Goal: Task Accomplishment & Management: Use online tool/utility

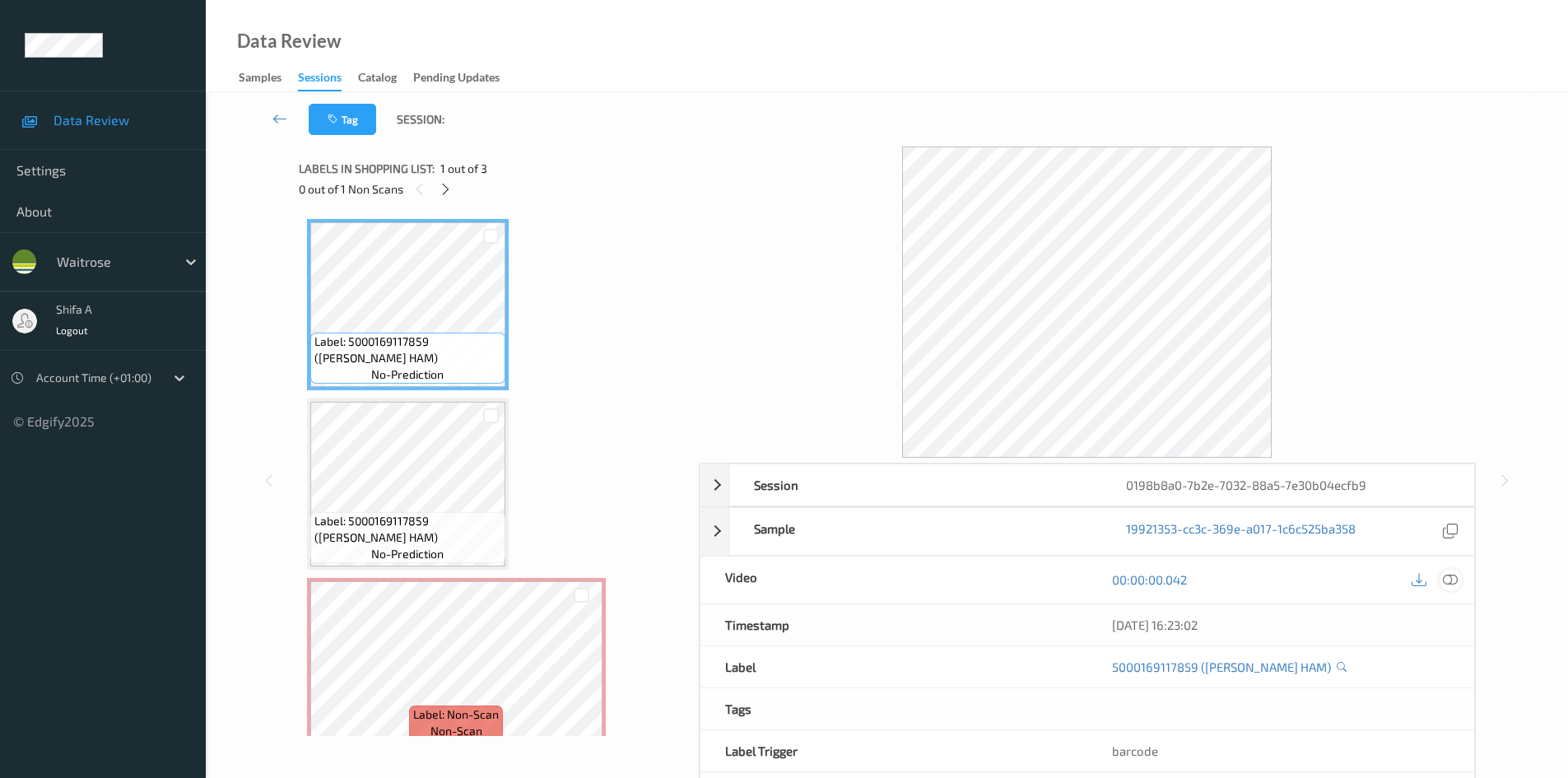
click at [1448, 582] on icon at bounding box center [1450, 579] width 15 height 15
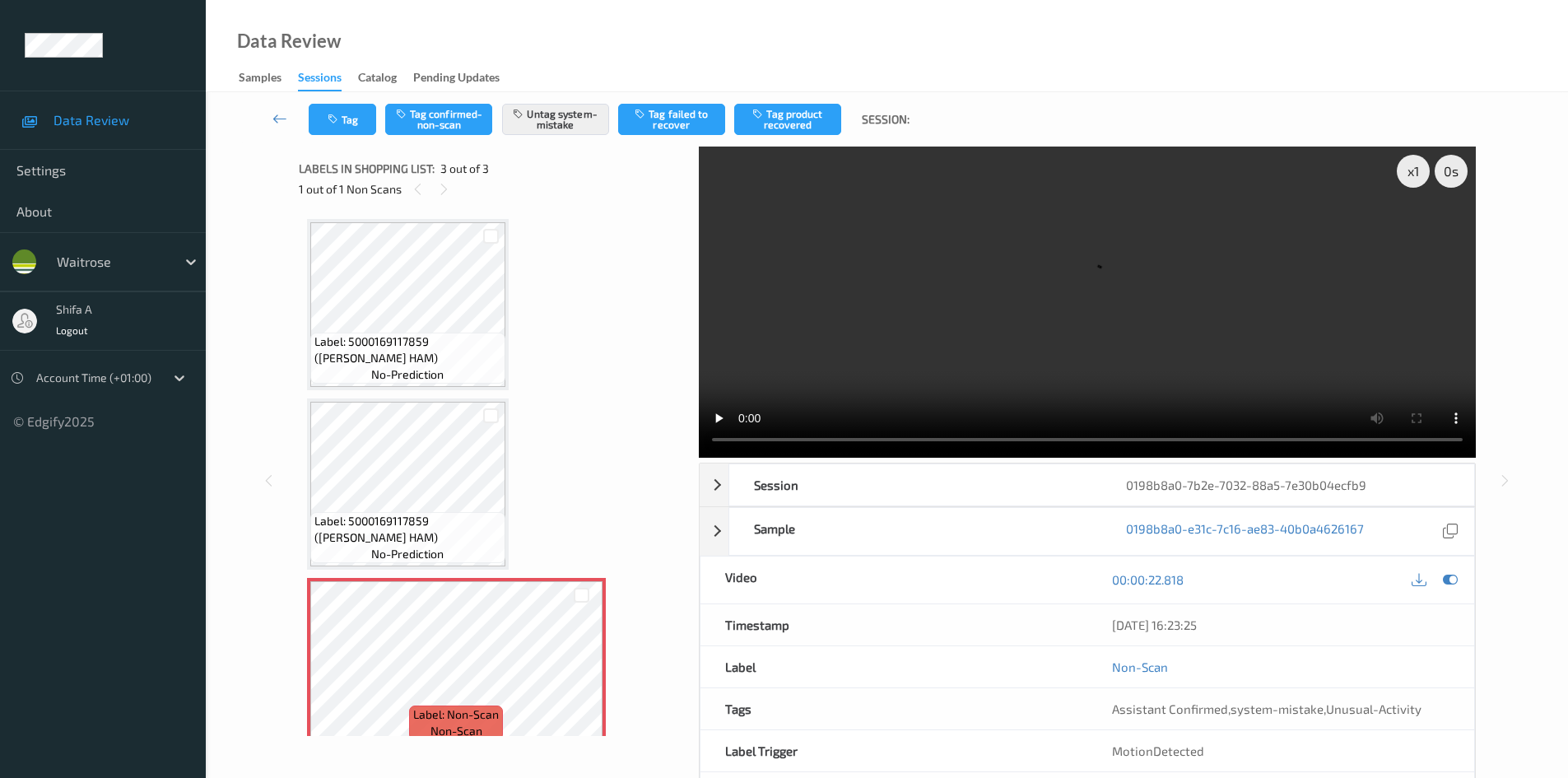
scroll to position [22, 0]
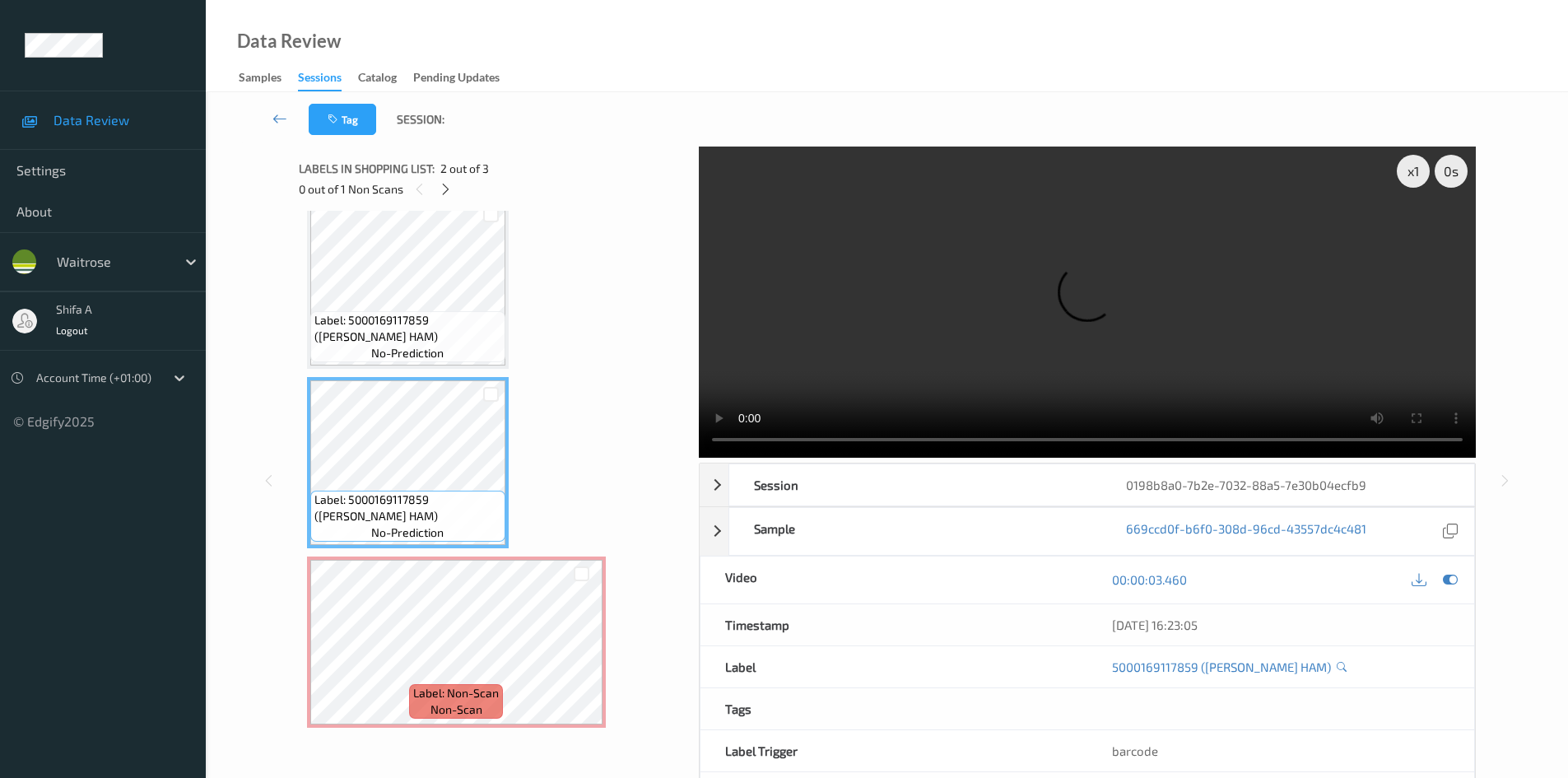
click at [426, 316] on span "Label: 5000169117859 ([PERSON_NAME] HAM)" at bounding box center [408, 328] width 187 height 33
click at [589, 429] on div "Label: 5000169117859 ([PERSON_NAME] HAM) no-prediction Label: 5000169117859 ([P…" at bounding box center [493, 463] width 372 height 531
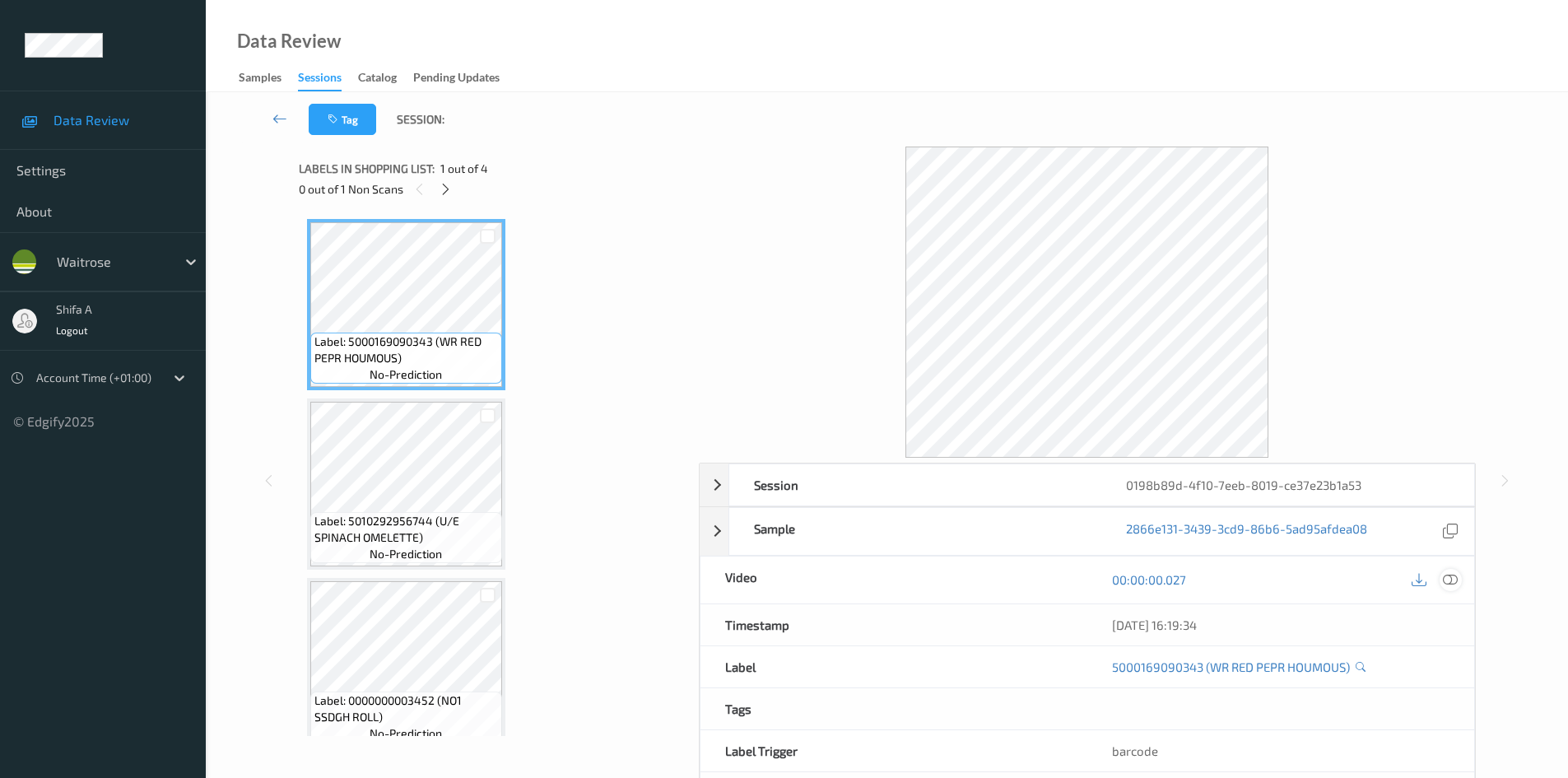
click at [1448, 580] on icon at bounding box center [1450, 579] width 15 height 15
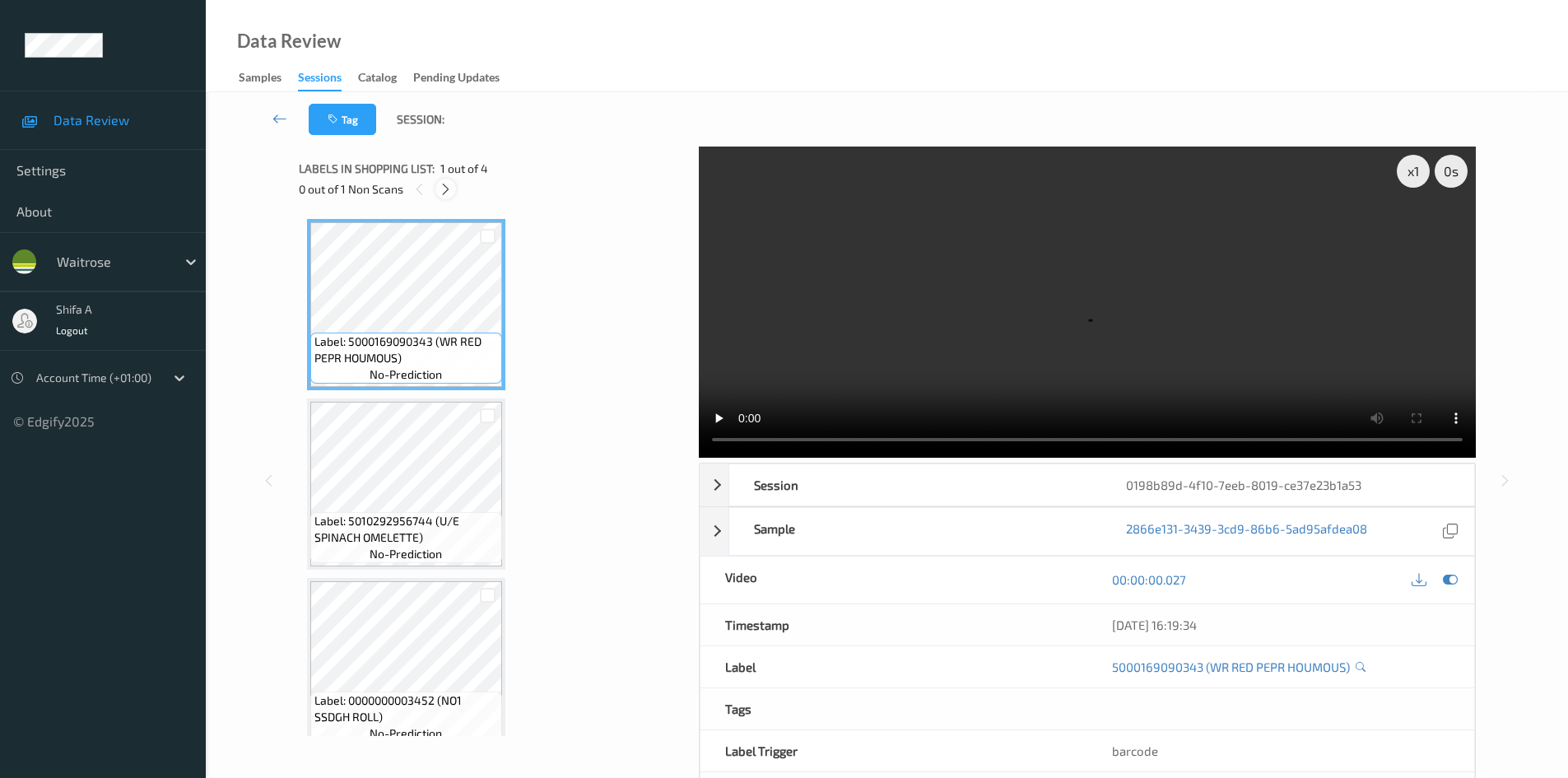
click at [446, 189] on icon at bounding box center [446, 189] width 14 height 15
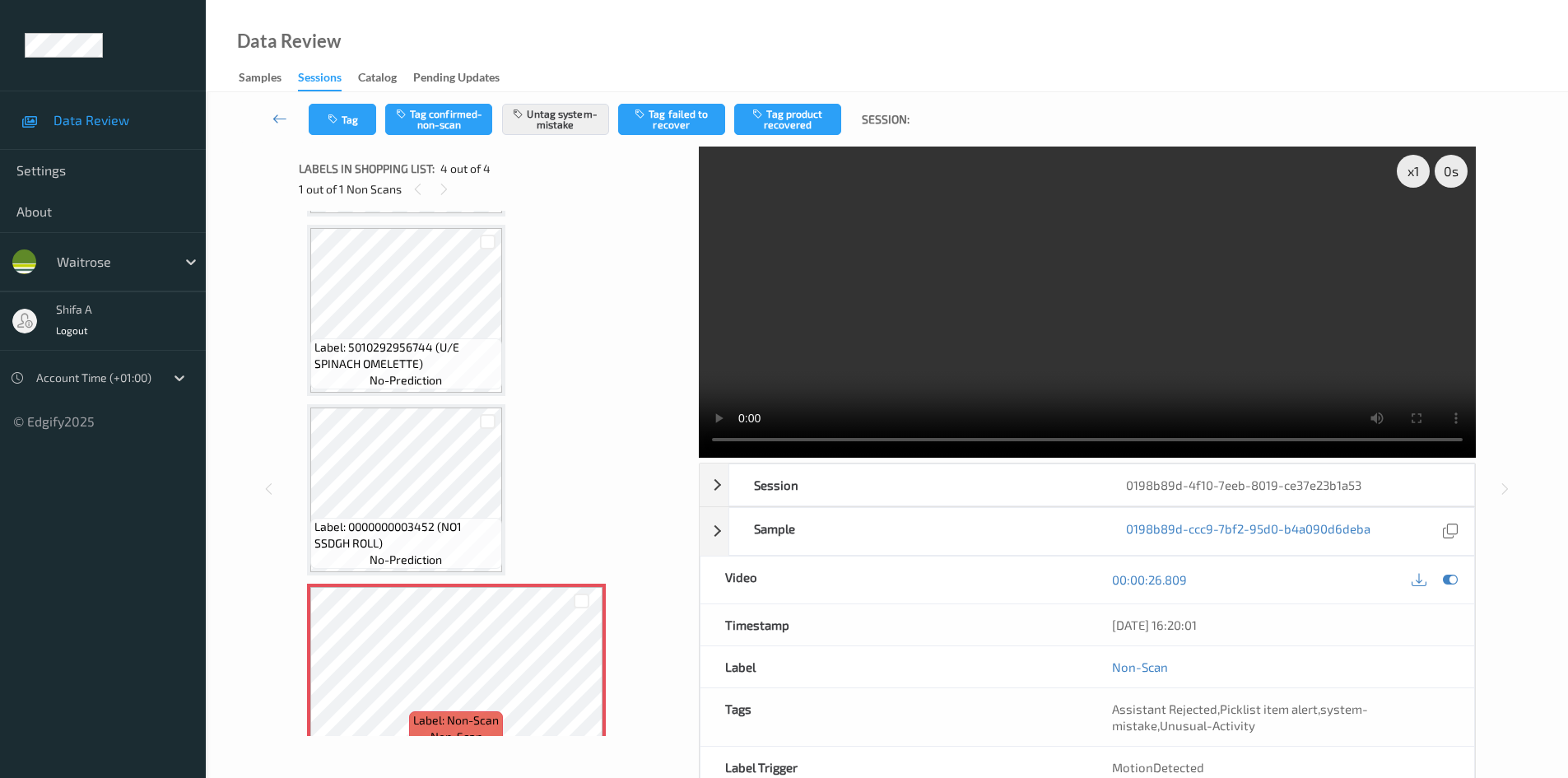
scroll to position [201, 0]
